Goal: Task Accomplishment & Management: Use online tool/utility

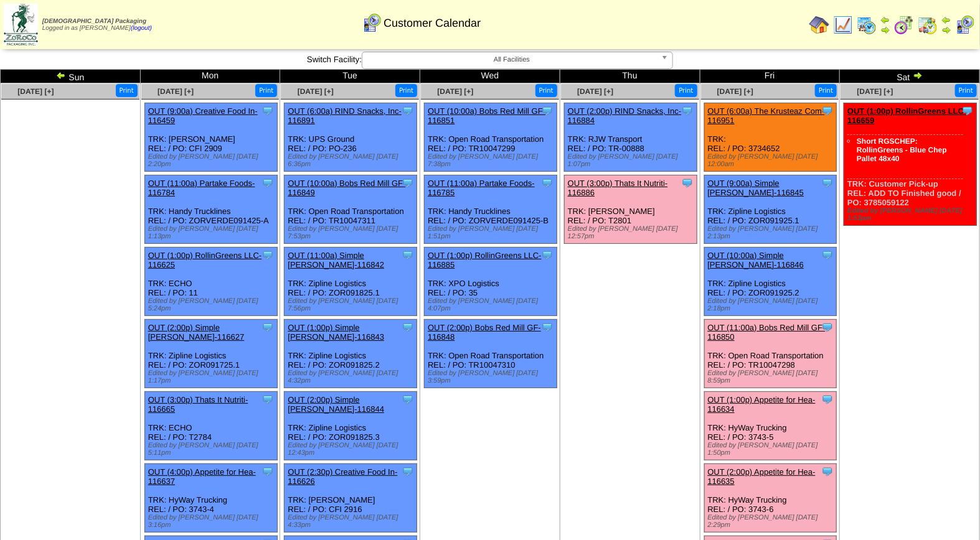
click at [784, 323] on link "OUT (11:00a) Bobs Red Mill GF-116850" at bounding box center [767, 332] width 118 height 19
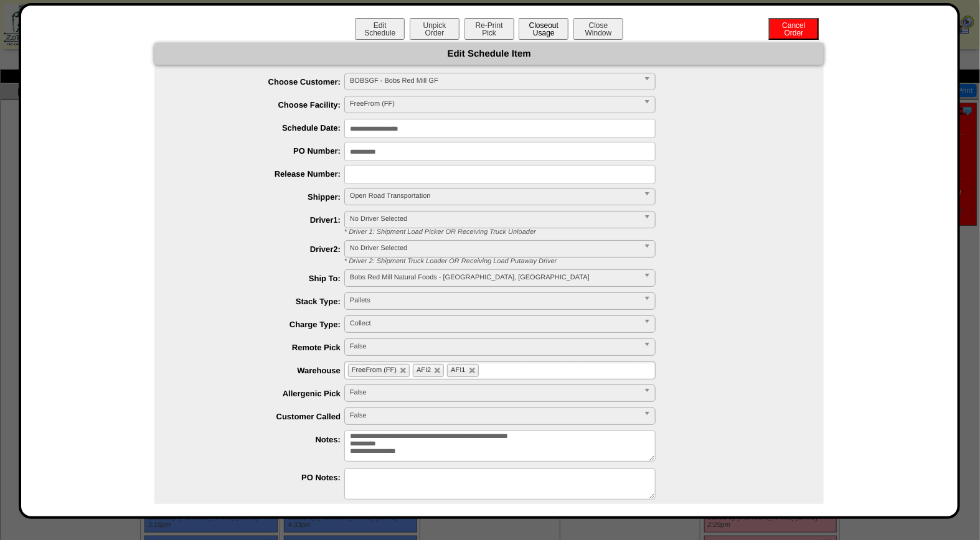
click at [539, 27] on button "Closeout Usage" at bounding box center [543, 29] width 50 height 22
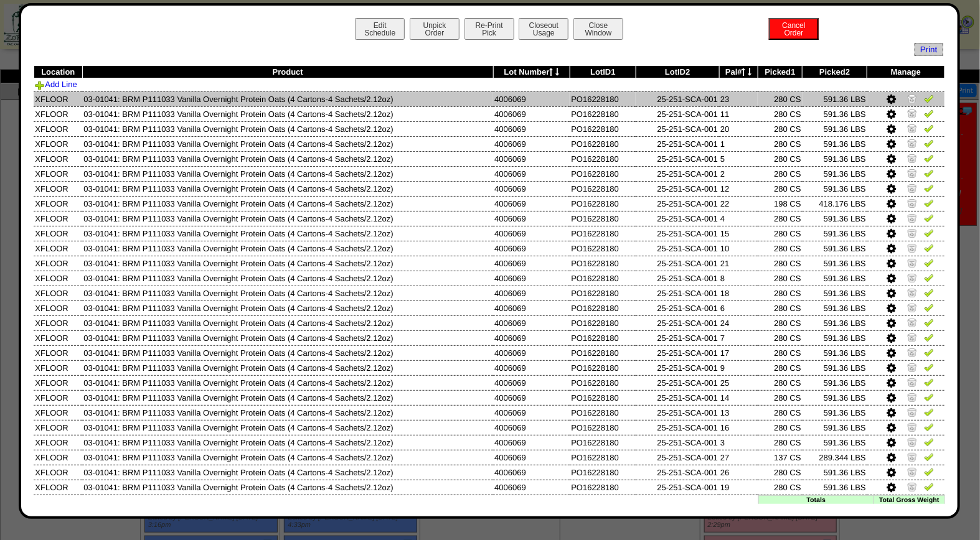
click at [924, 100] on img at bounding box center [929, 98] width 10 height 10
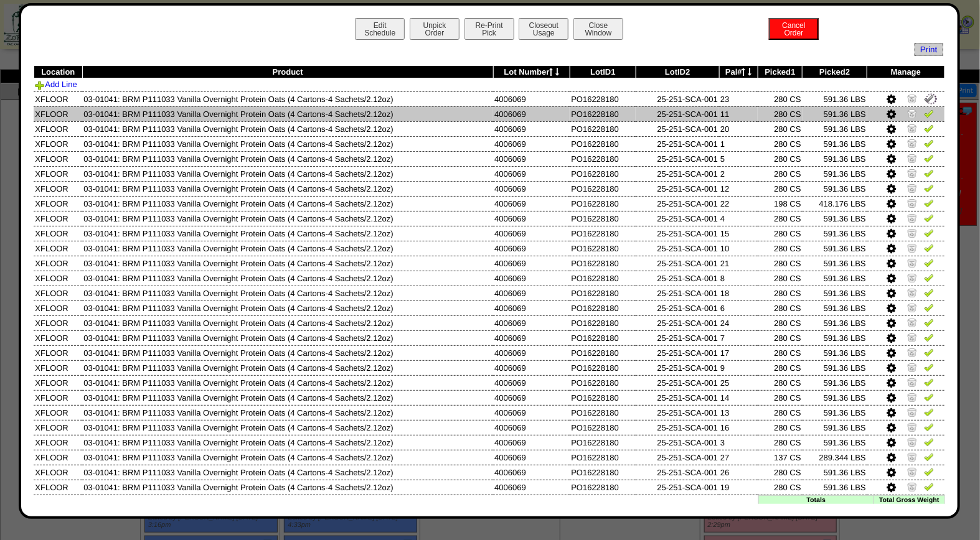
click at [924, 115] on img at bounding box center [929, 113] width 10 height 10
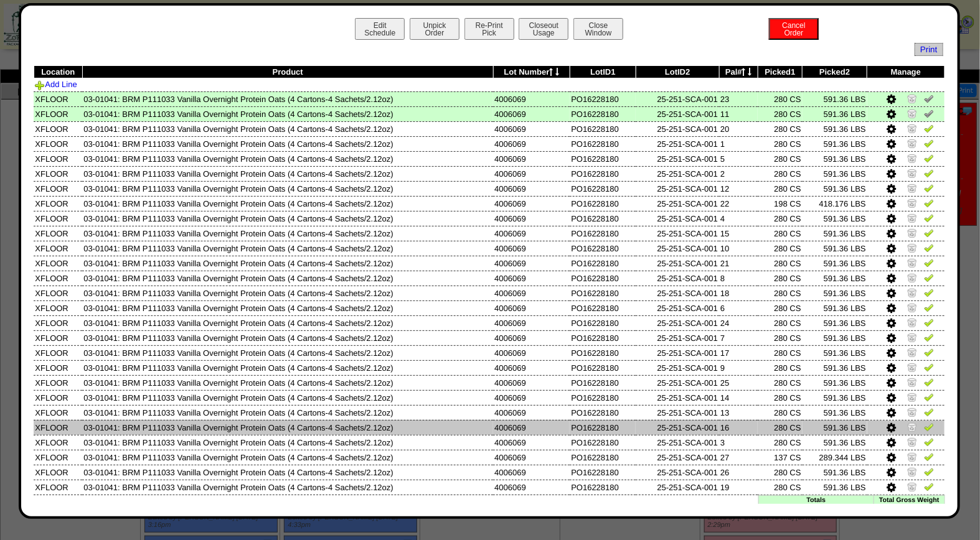
click at [886, 423] on icon at bounding box center [890, 428] width 9 height 11
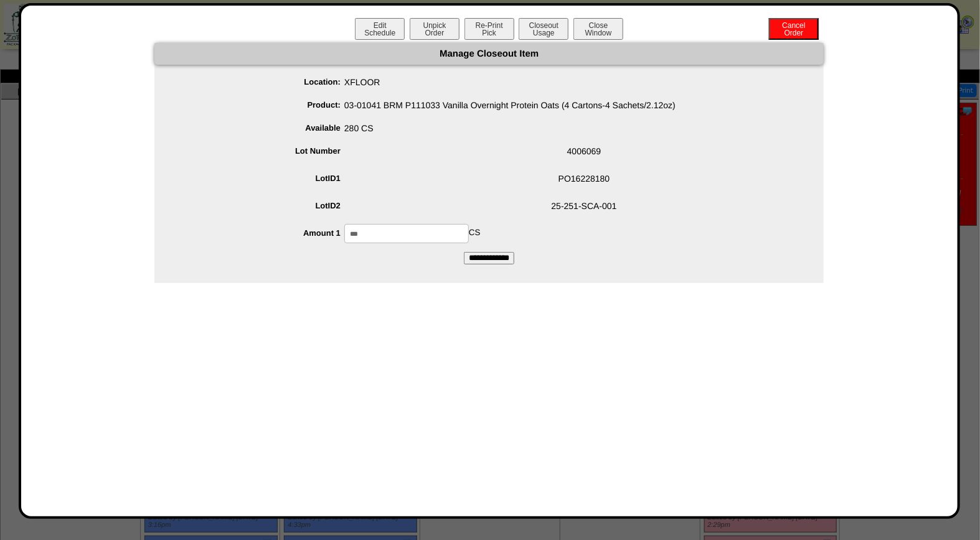
click at [316, 230] on li "Amount 1 *** CS" at bounding box center [501, 233] width 644 height 19
type input "***"
click at [513, 256] on input "**********" at bounding box center [489, 258] width 50 height 12
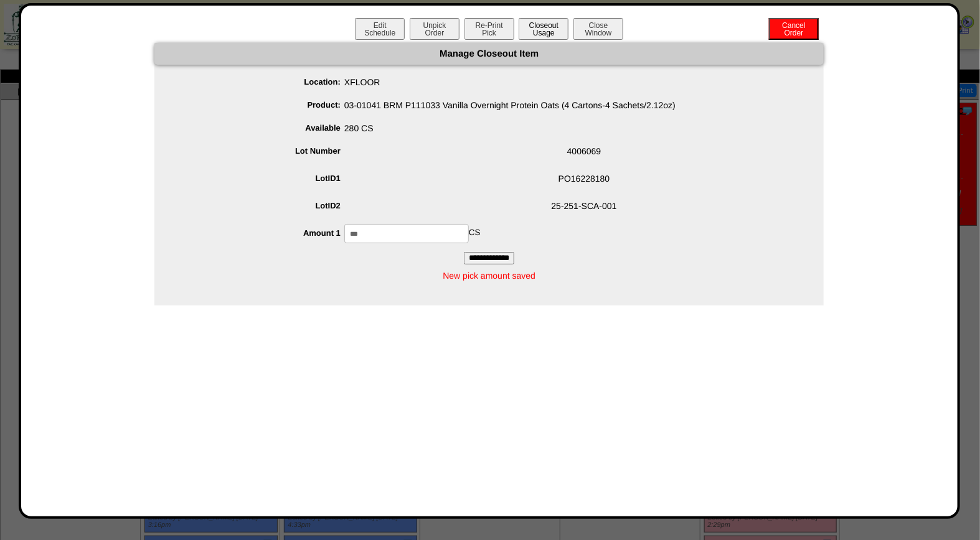
click at [542, 27] on button "Closeout Usage" at bounding box center [543, 29] width 50 height 22
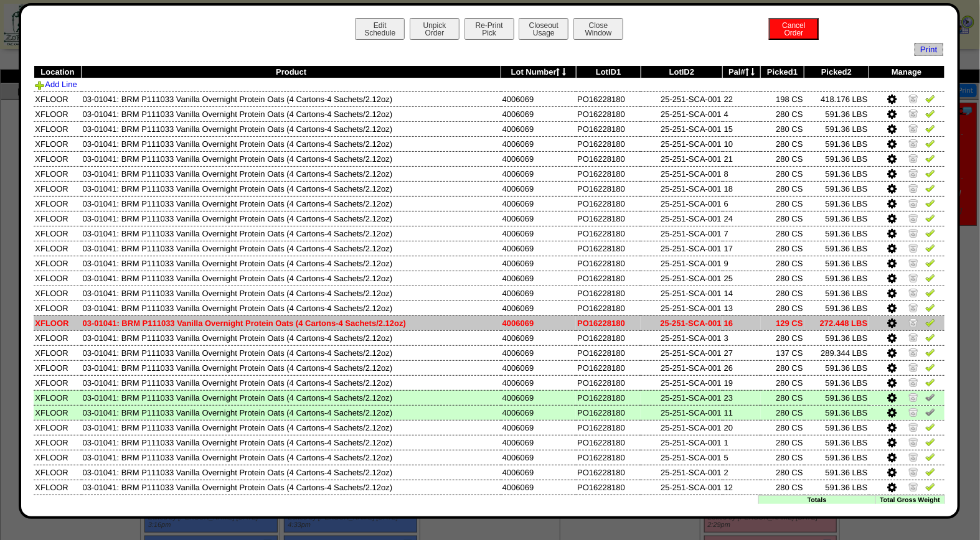
click at [925, 319] on img at bounding box center [930, 322] width 10 height 10
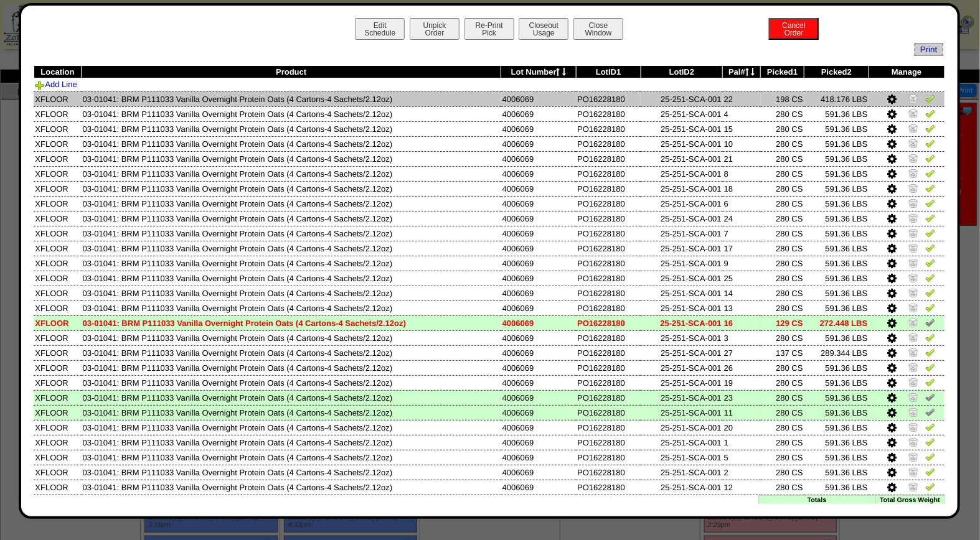
click at [925, 98] on img at bounding box center [930, 98] width 10 height 10
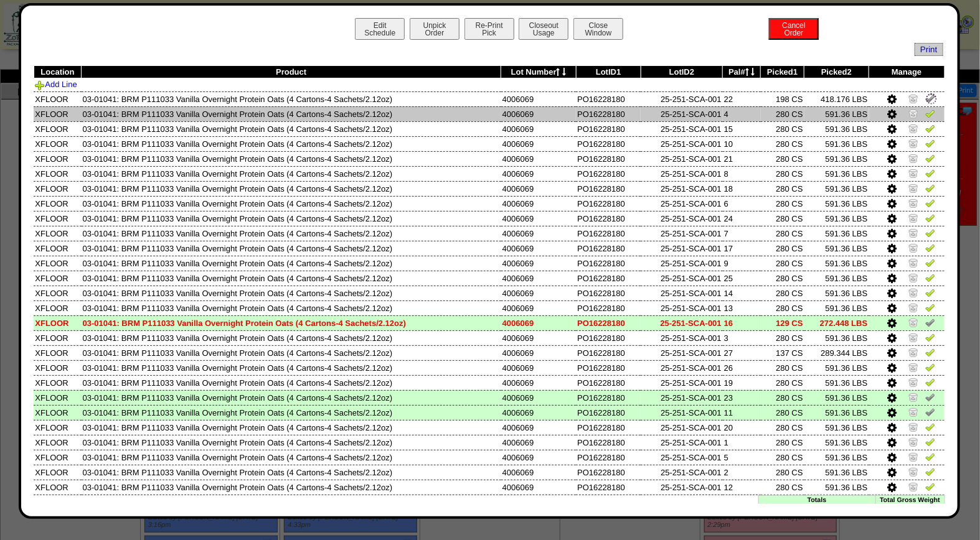
click at [925, 113] on img at bounding box center [930, 113] width 10 height 10
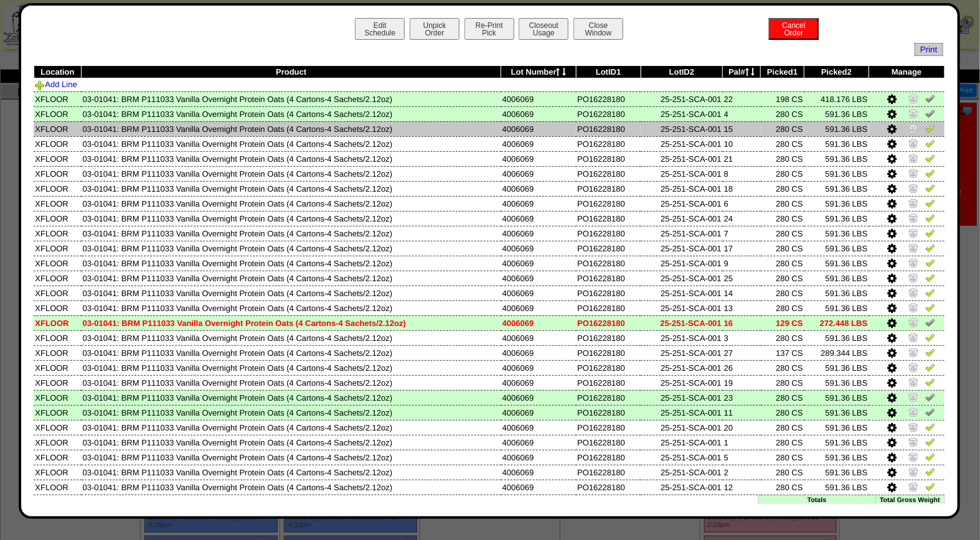
click at [925, 128] on img at bounding box center [930, 128] width 10 height 10
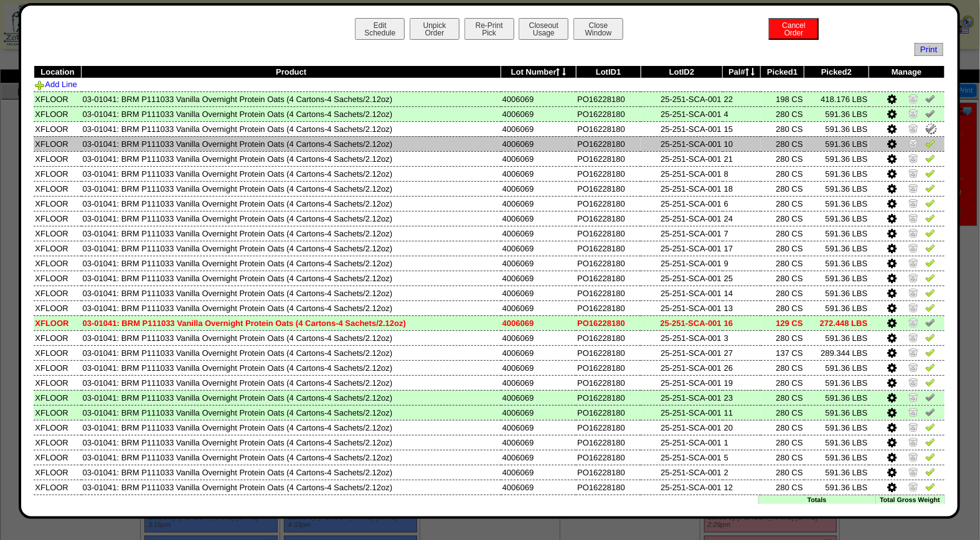
click at [925, 143] on img at bounding box center [930, 143] width 10 height 10
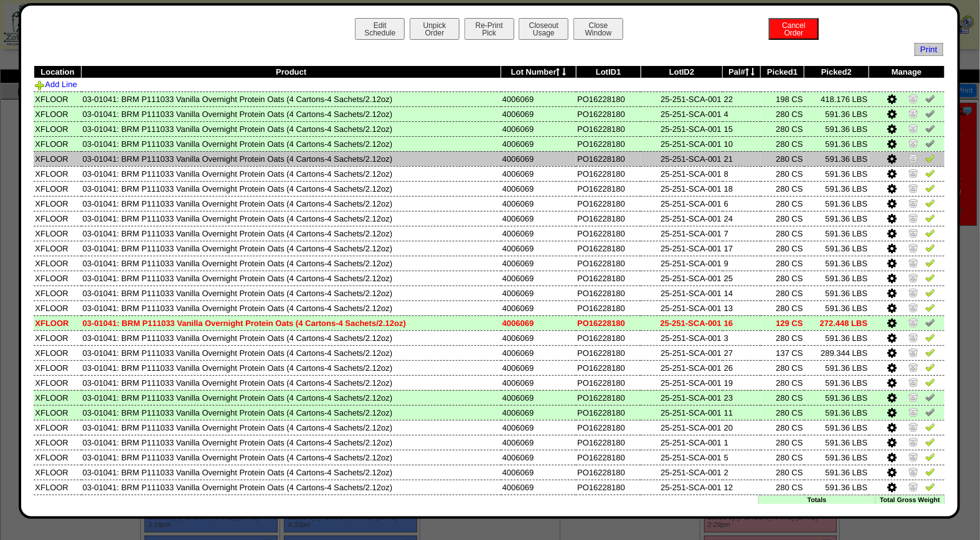
click at [925, 159] on img at bounding box center [930, 158] width 10 height 10
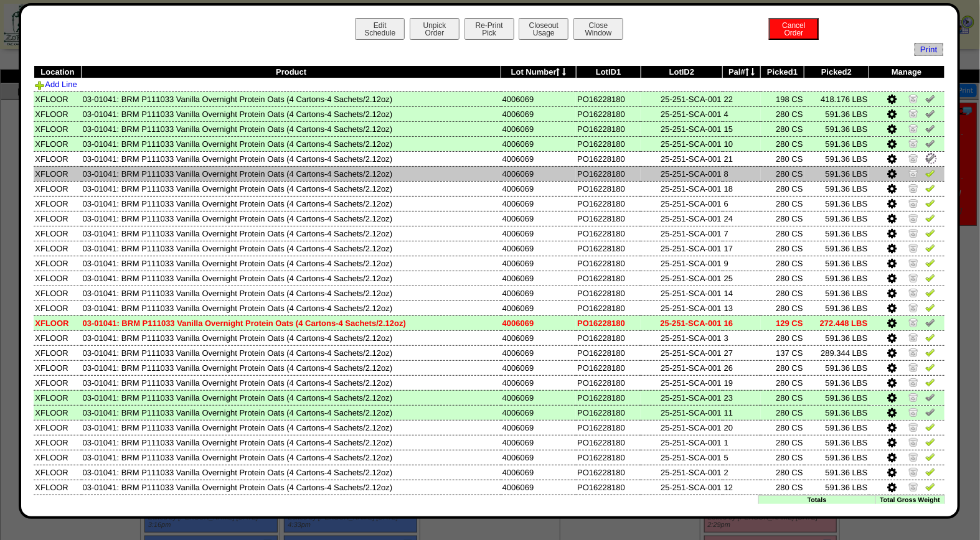
click at [925, 171] on img at bounding box center [930, 173] width 10 height 10
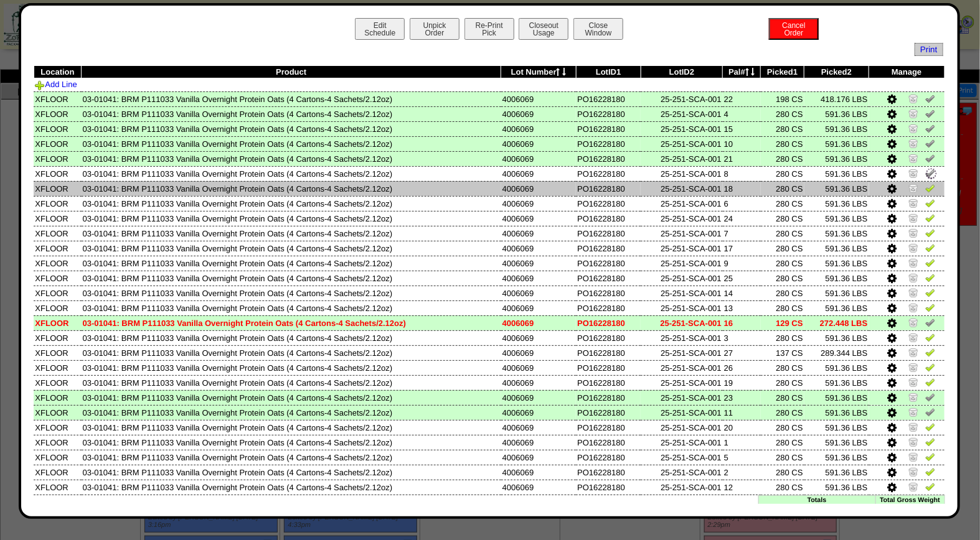
click at [925, 185] on img at bounding box center [930, 188] width 10 height 10
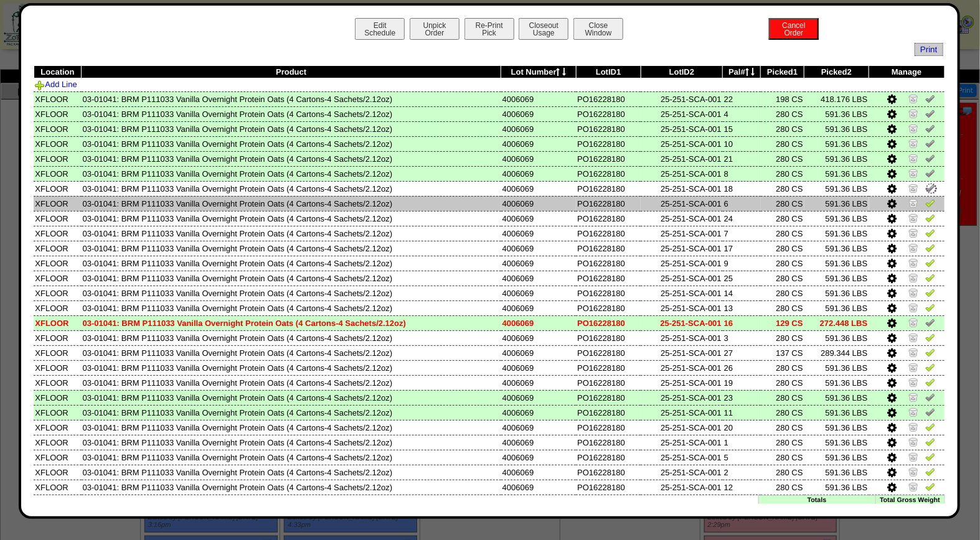
click at [925, 202] on img at bounding box center [930, 203] width 10 height 10
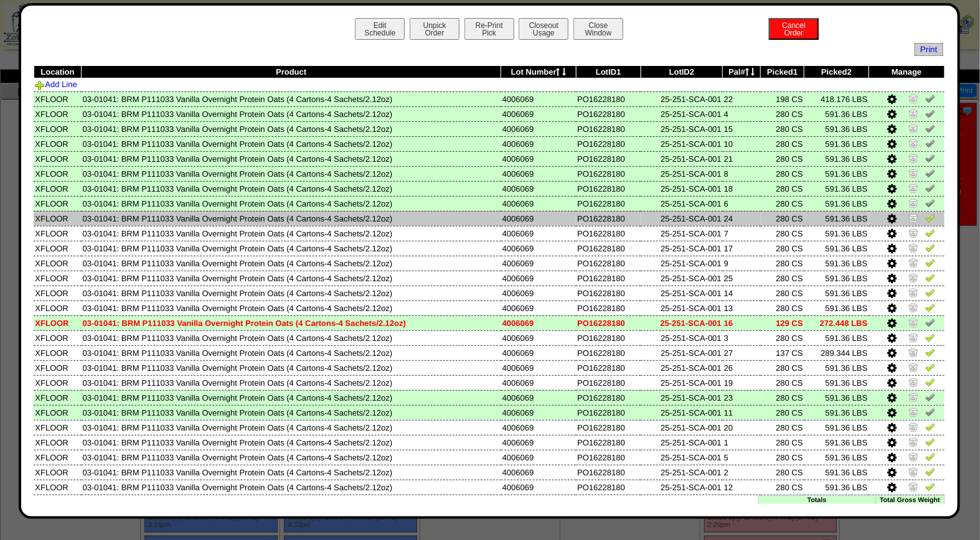
click at [925, 220] on img at bounding box center [930, 218] width 10 height 10
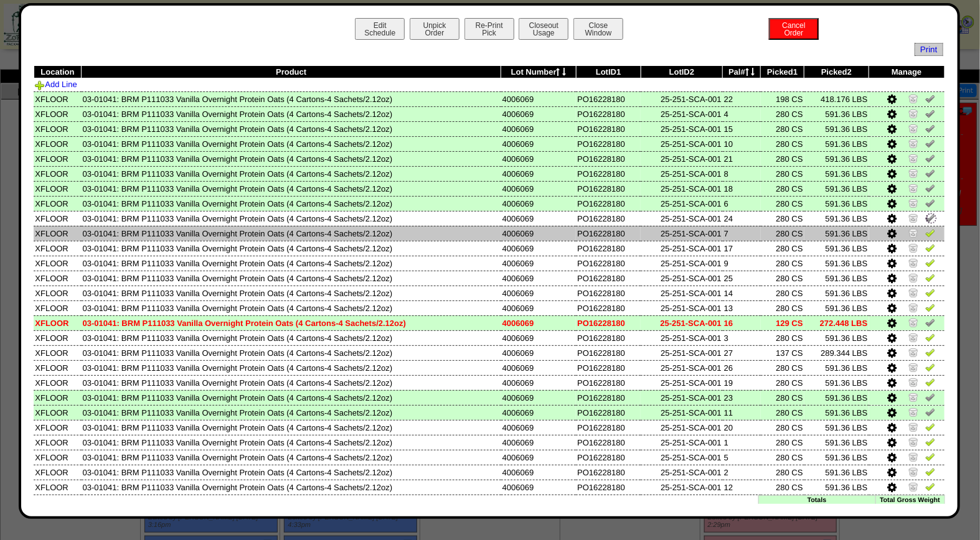
click at [925, 236] on link at bounding box center [930, 234] width 10 height 9
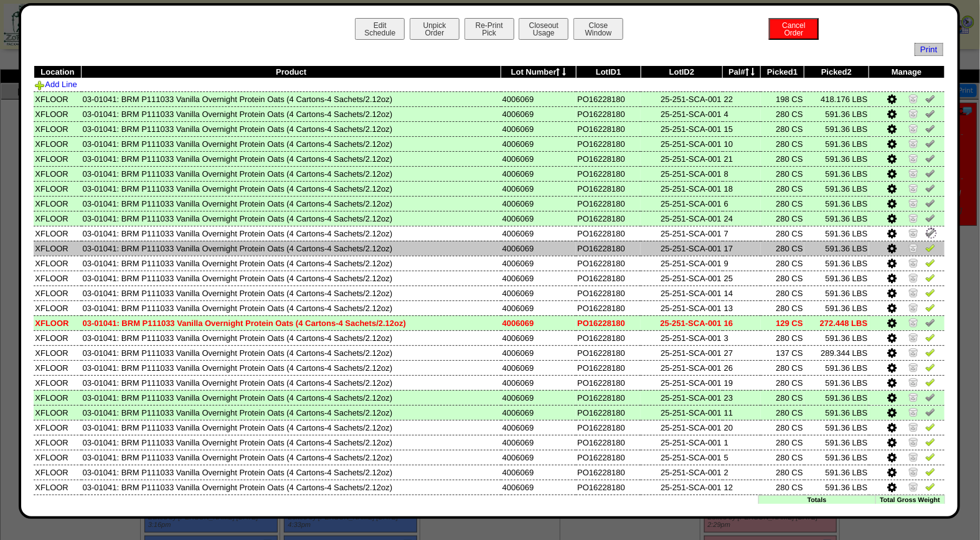
click at [925, 243] on img at bounding box center [930, 248] width 10 height 10
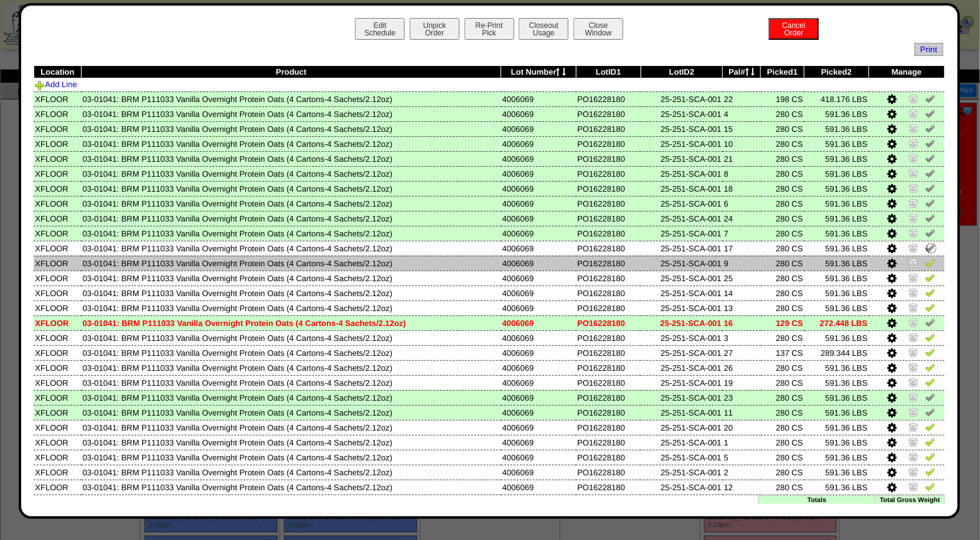
click at [925, 258] on img at bounding box center [930, 263] width 10 height 10
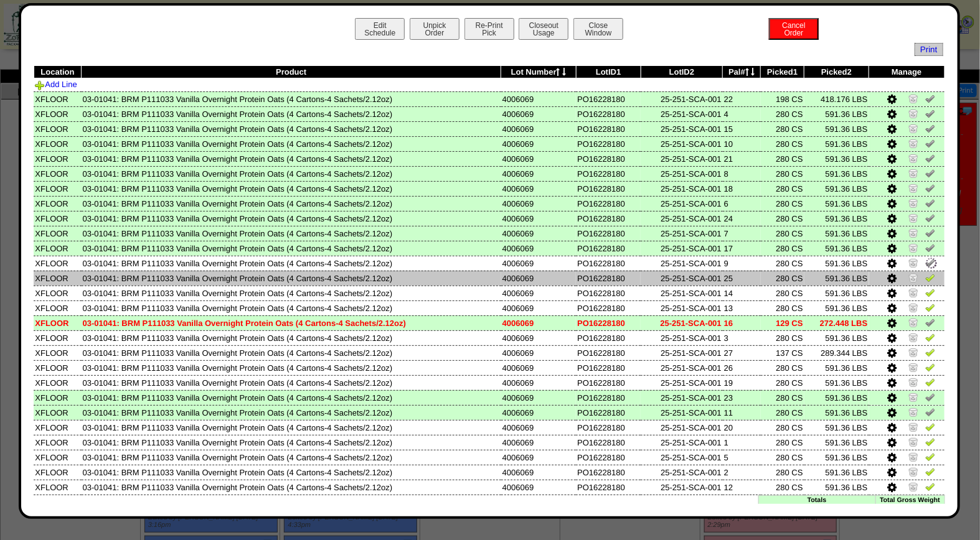
click at [925, 276] on img at bounding box center [930, 278] width 10 height 10
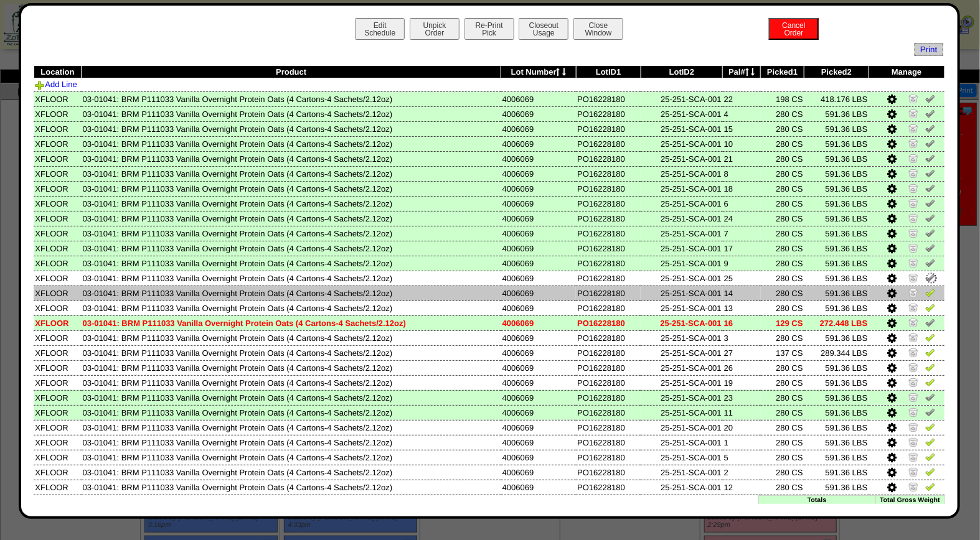
click at [925, 292] on img at bounding box center [930, 293] width 10 height 10
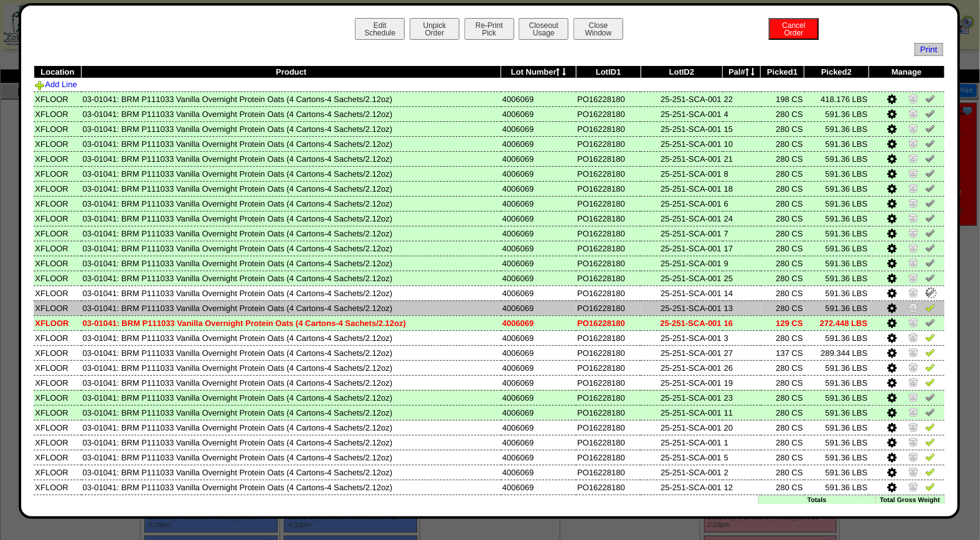
click at [925, 306] on img at bounding box center [930, 307] width 10 height 10
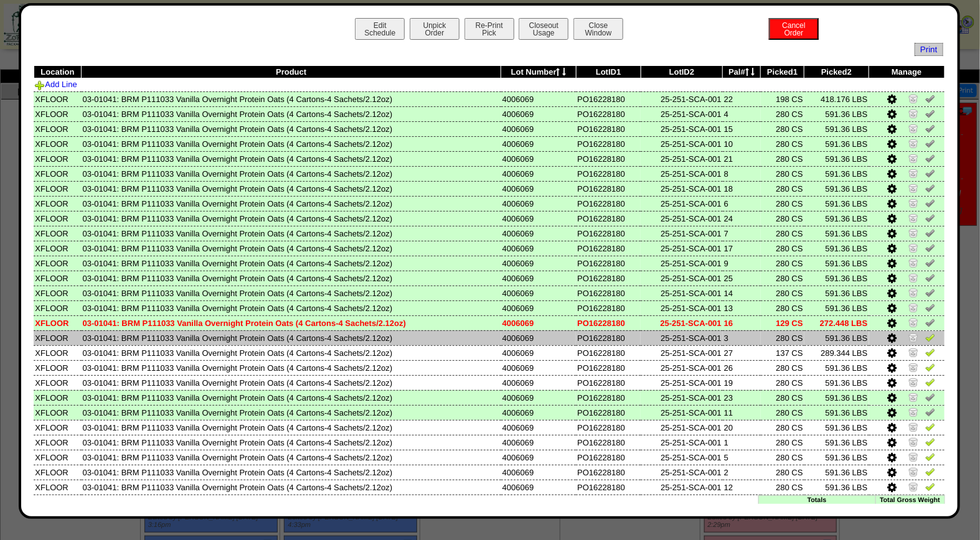
click at [925, 338] on img at bounding box center [930, 337] width 10 height 10
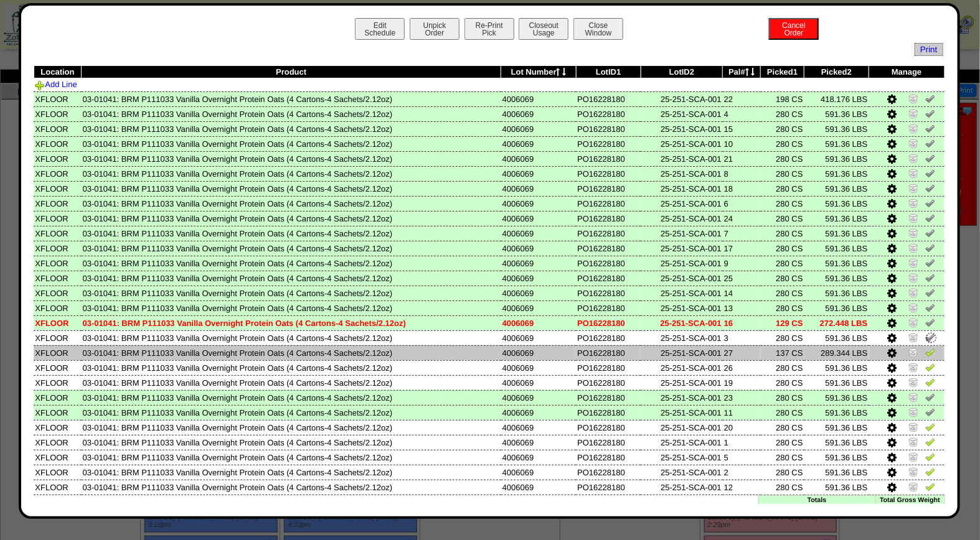
click at [925, 351] on img at bounding box center [930, 352] width 10 height 10
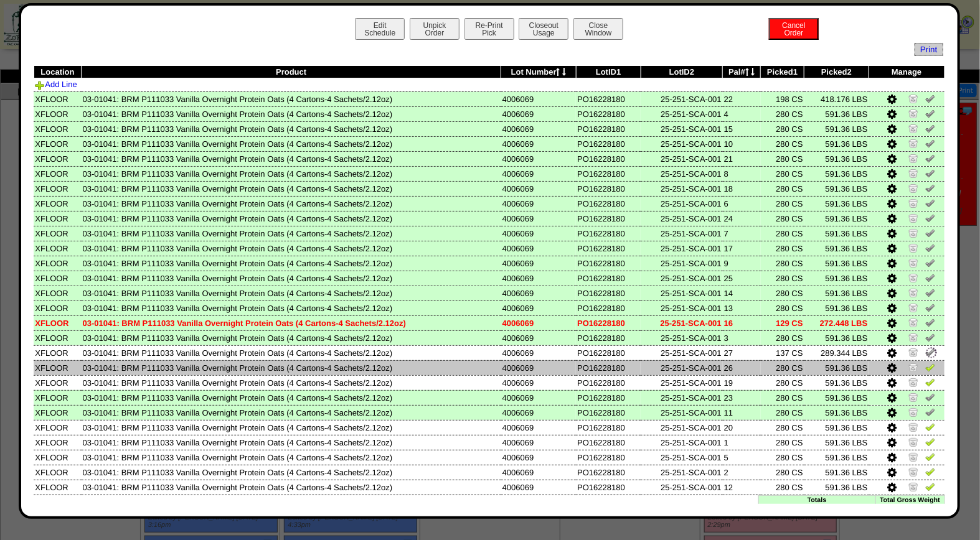
click at [925, 363] on img at bounding box center [930, 367] width 10 height 10
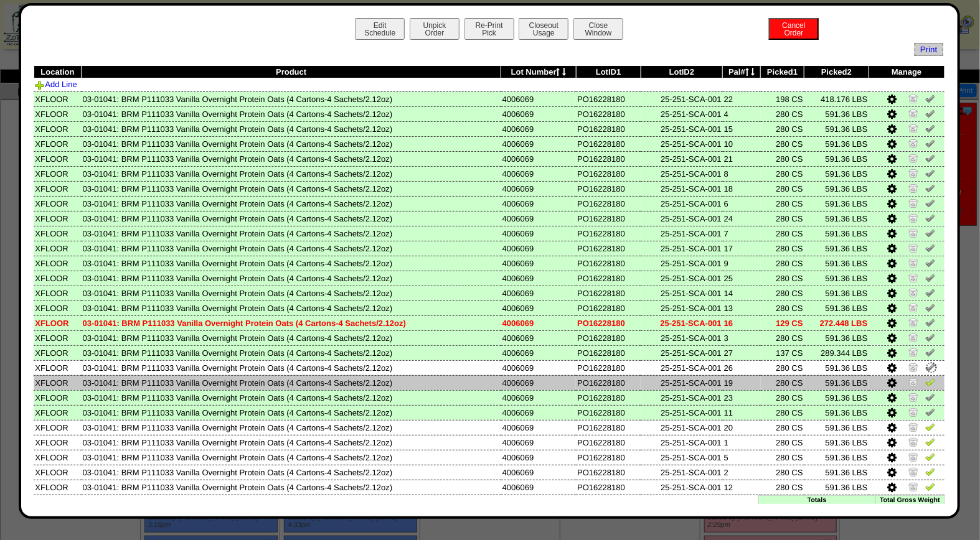
click at [925, 378] on img at bounding box center [930, 382] width 10 height 10
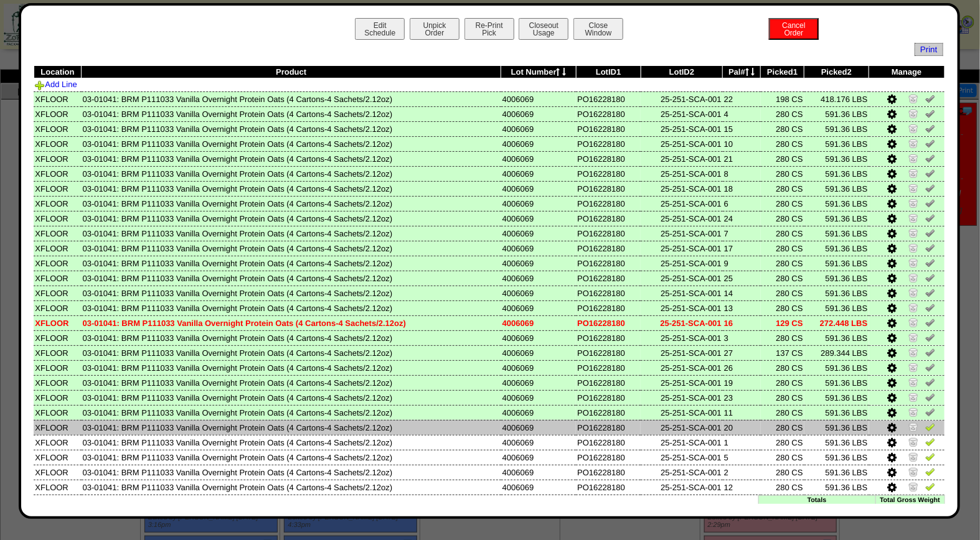
click at [925, 422] on img at bounding box center [930, 427] width 10 height 10
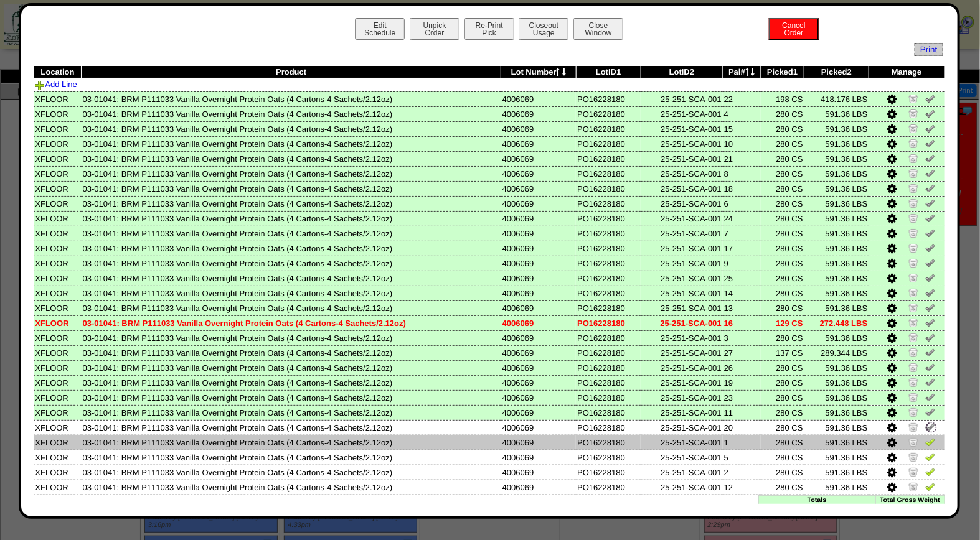
click at [925, 437] on img at bounding box center [930, 442] width 10 height 10
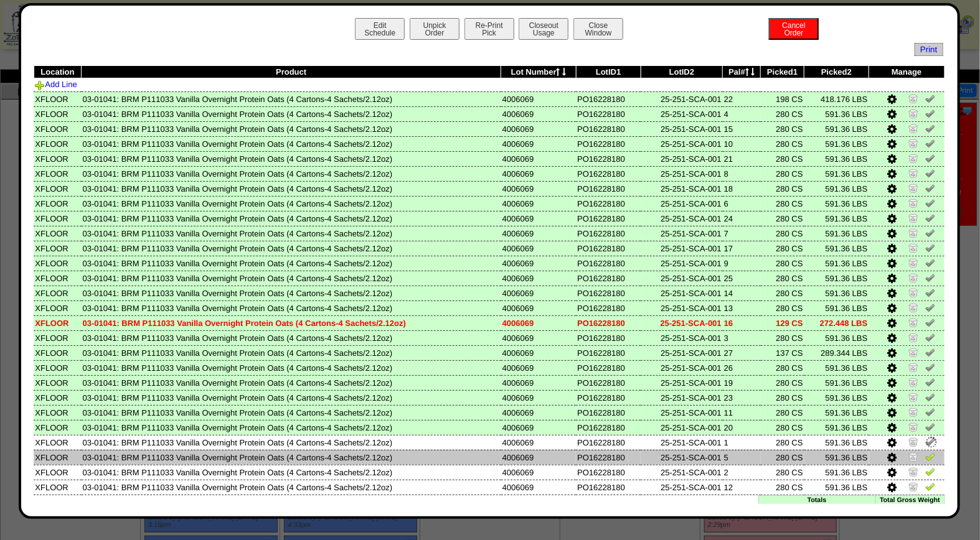
click at [925, 452] on img at bounding box center [930, 457] width 10 height 10
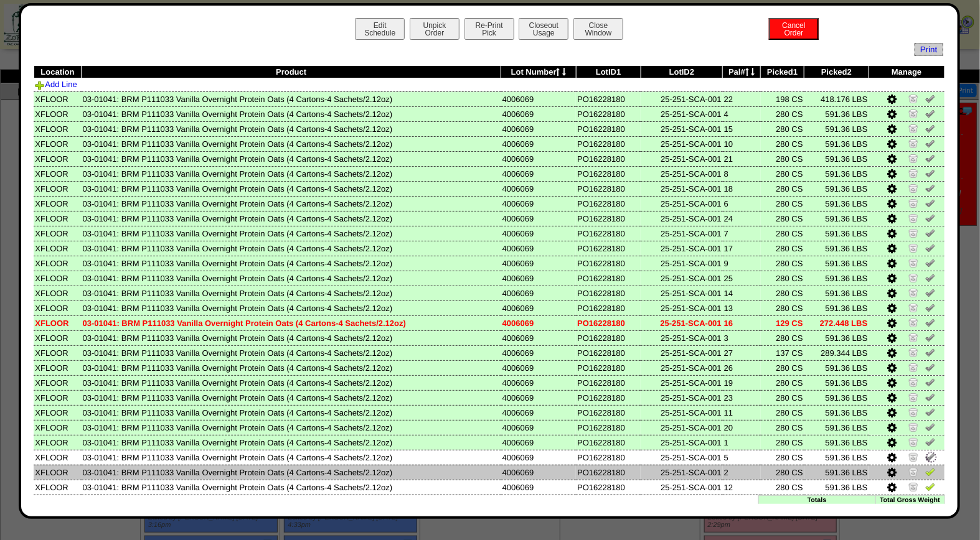
click at [925, 469] on img at bounding box center [930, 472] width 10 height 10
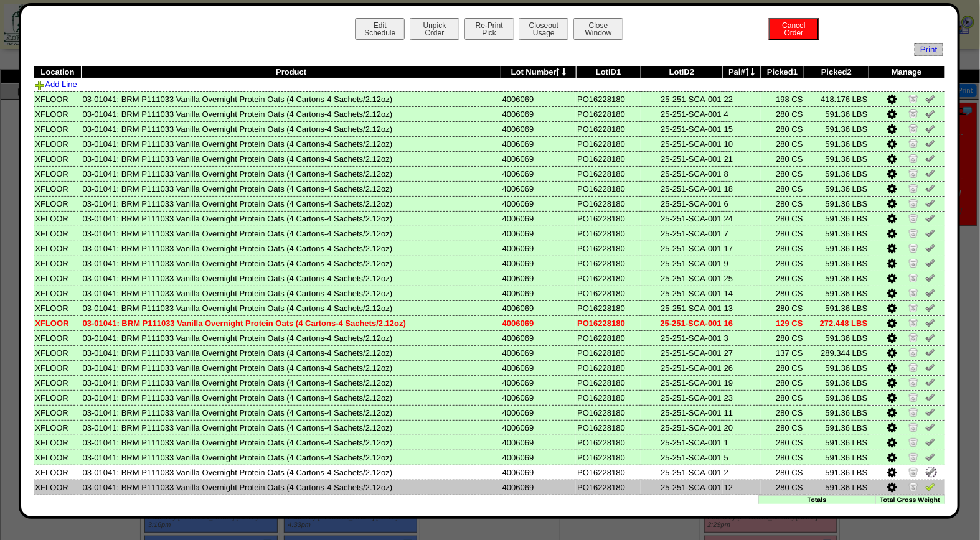
click at [925, 482] on img at bounding box center [930, 487] width 10 height 10
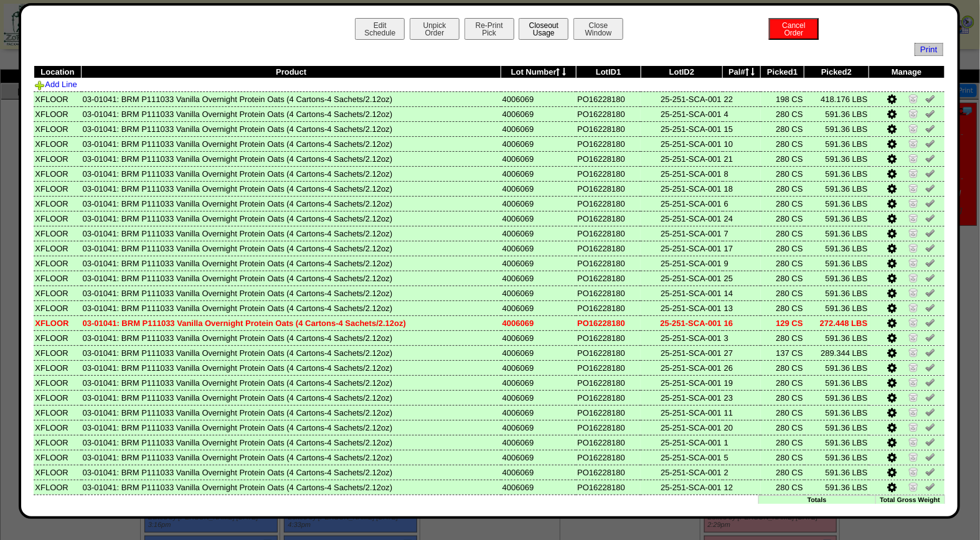
click at [541, 28] on button "Closeout Usage" at bounding box center [543, 29] width 50 height 22
